Goal: Transaction & Acquisition: Download file/media

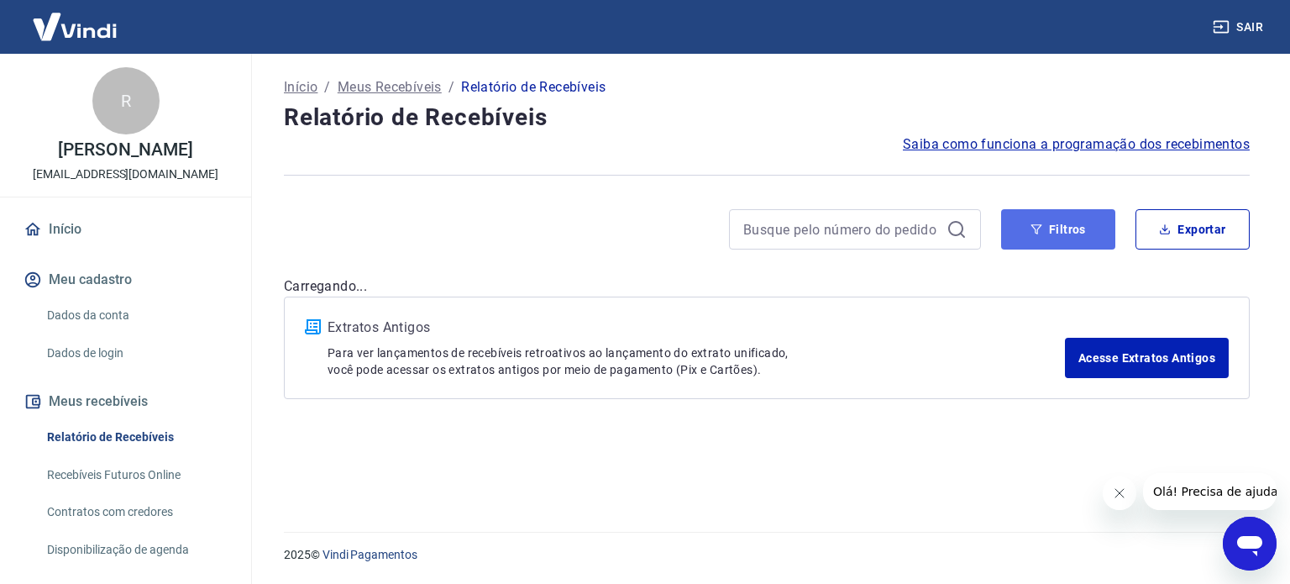
click at [1055, 241] on button "Filtros" at bounding box center [1058, 229] width 114 height 40
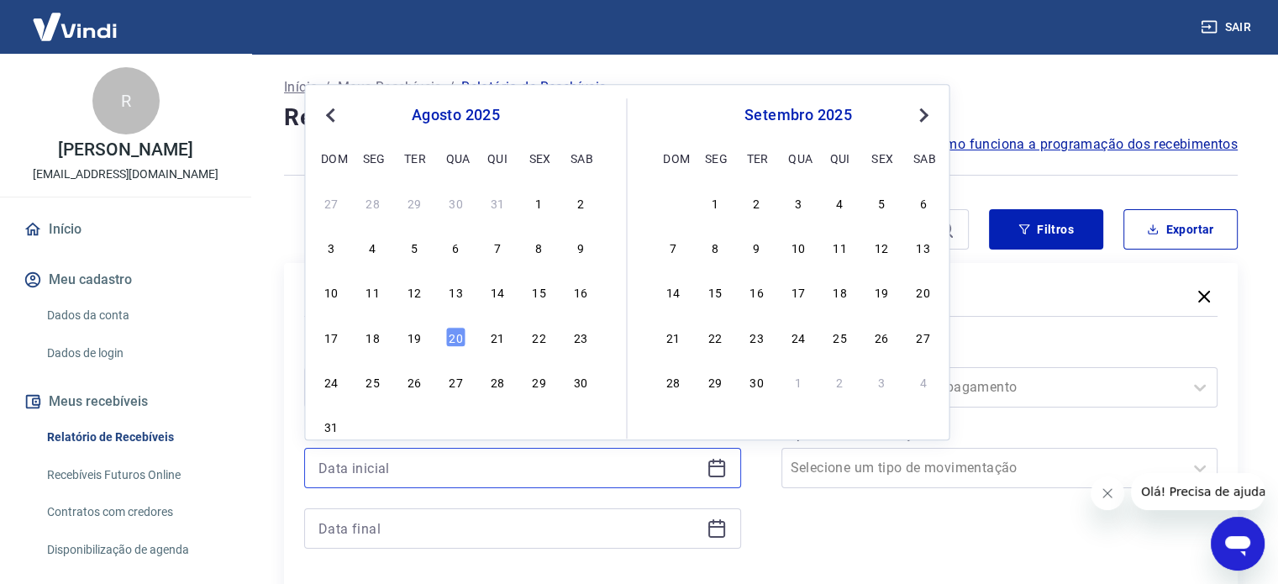
click at [436, 455] on input at bounding box center [508, 467] width 381 height 25
click at [415, 336] on div "19" at bounding box center [414, 337] width 20 height 20
type input "[DATE]"
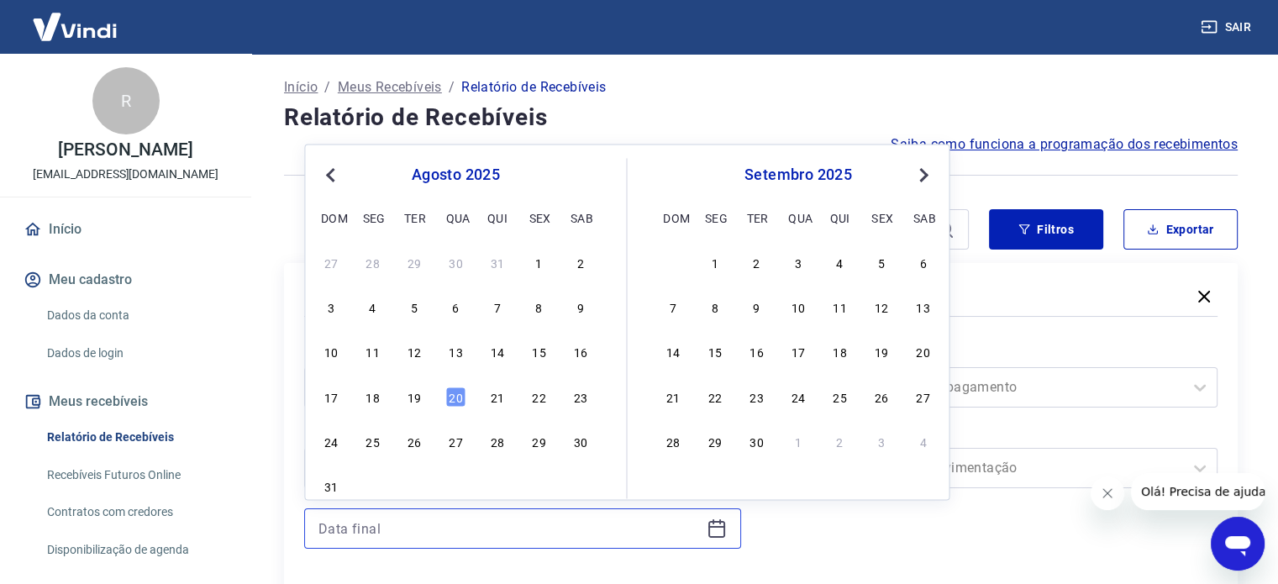
click at [383, 526] on input at bounding box center [508, 528] width 381 height 25
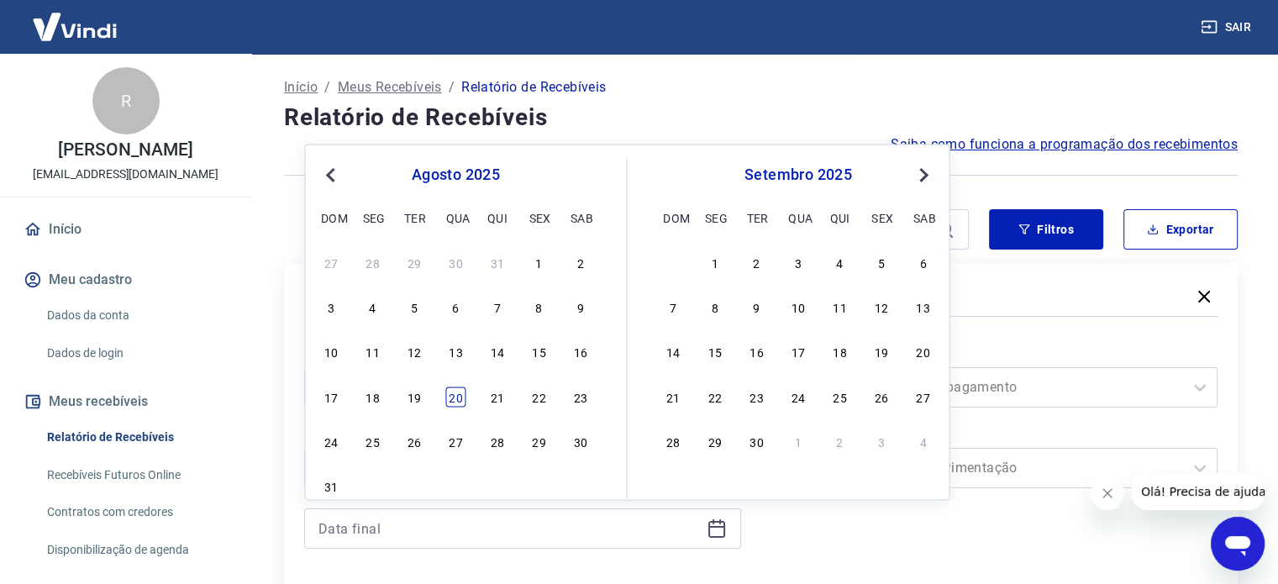
click at [456, 392] on div "20" at bounding box center [455, 396] width 20 height 20
type input "[DATE]"
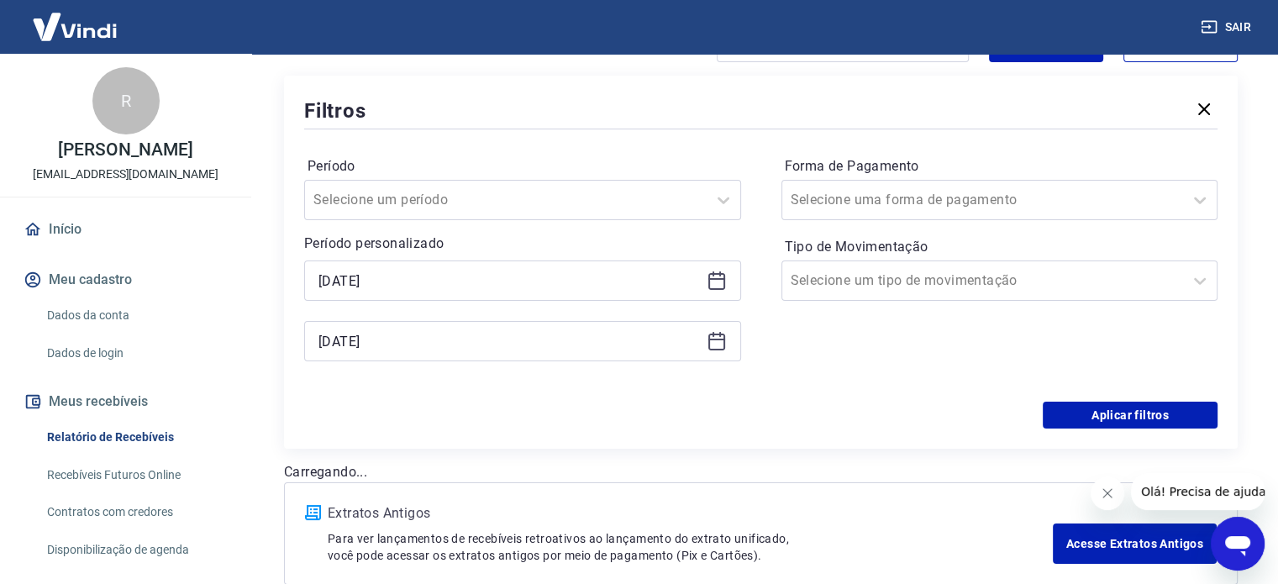
scroll to position [252, 0]
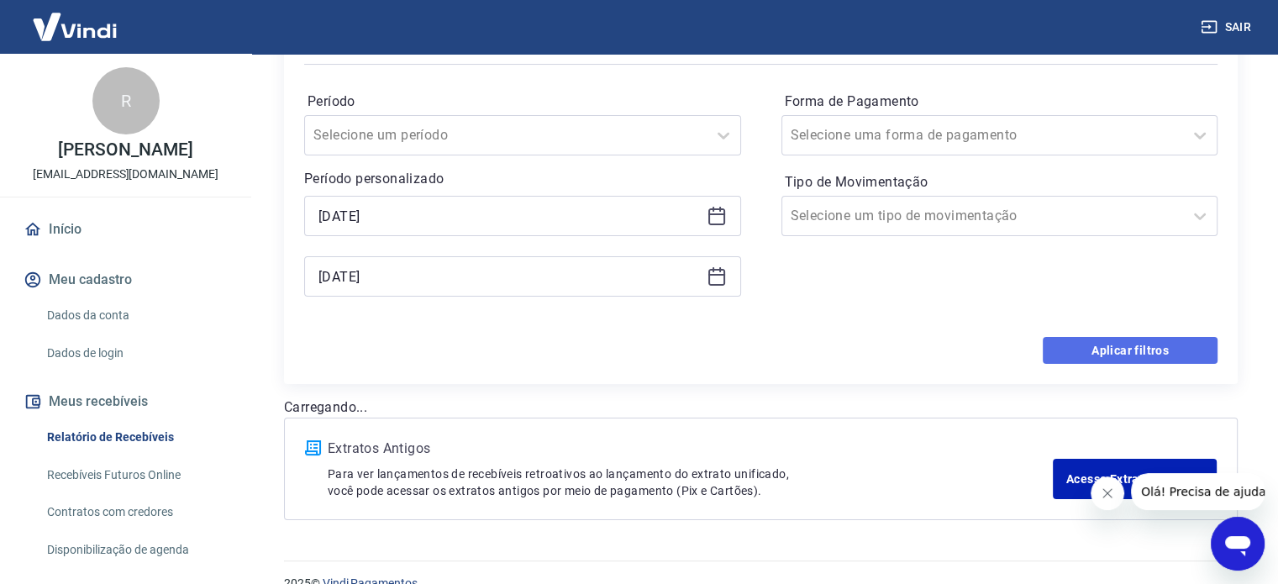
click at [1094, 343] on button "Aplicar filtros" at bounding box center [1129, 350] width 175 height 27
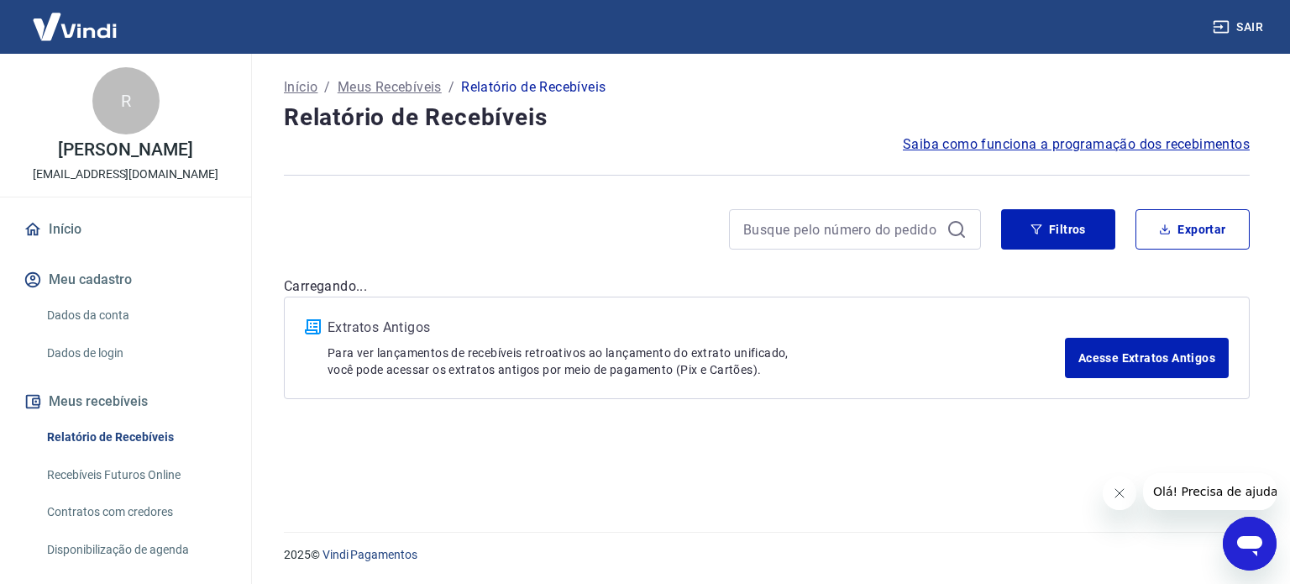
click at [1120, 496] on icon "Fechar mensagem da empresa" at bounding box center [1118, 492] width 13 height 13
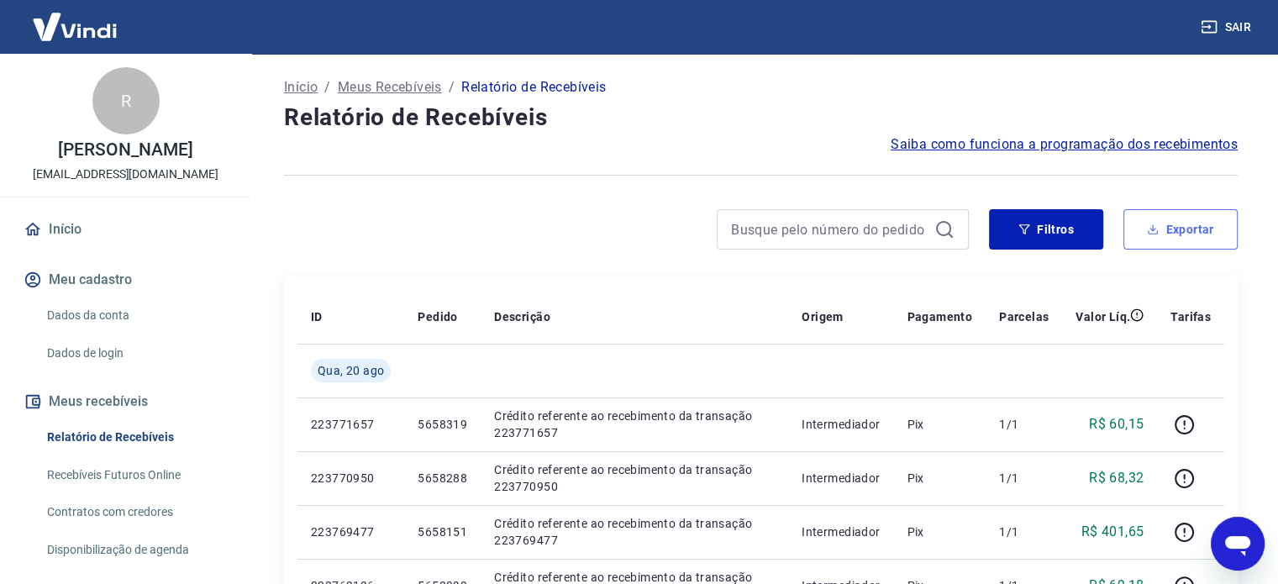
click at [1181, 223] on button "Exportar" at bounding box center [1180, 229] width 114 height 40
type input "[DATE]"
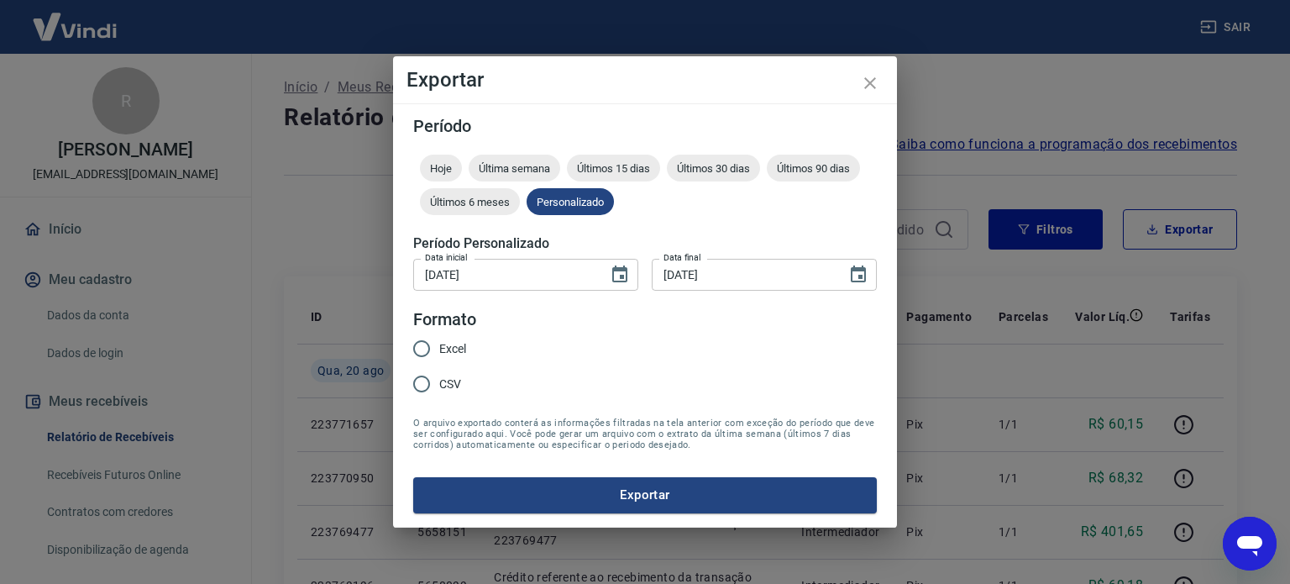
click at [454, 352] on span "Excel" at bounding box center [452, 349] width 27 height 18
click at [439, 352] on input "Excel" at bounding box center [421, 348] width 35 height 35
radio input "true"
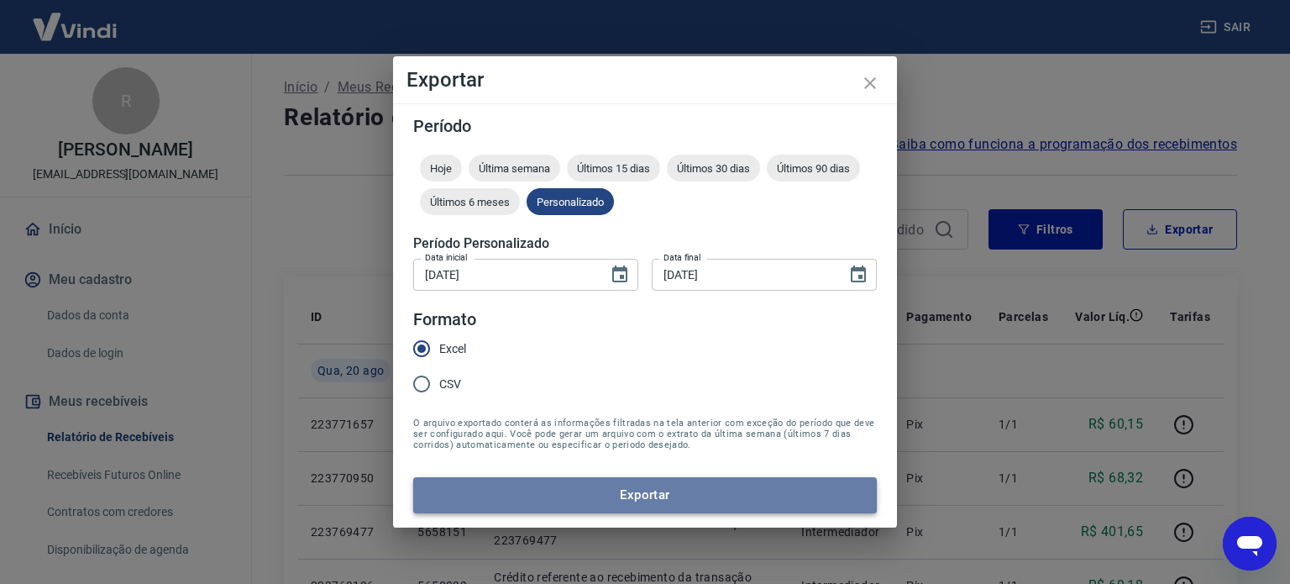
click at [561, 490] on button "Exportar" at bounding box center [645, 494] width 464 height 35
